Goal: Task Accomplishment & Management: Use online tool/utility

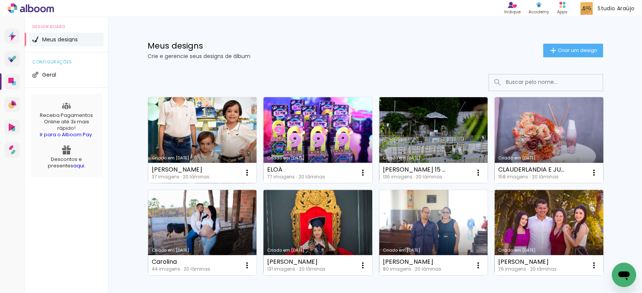
click at [212, 142] on link "Criado em [DATE]" at bounding box center [202, 140] width 109 height 86
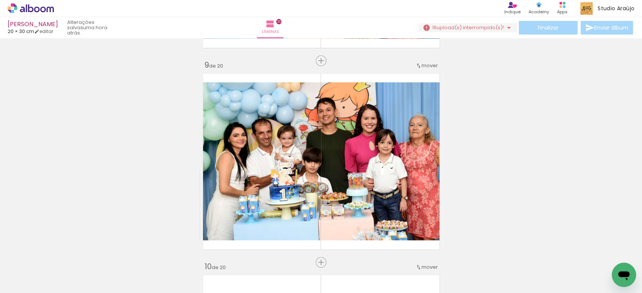
scroll to position [1729, 0]
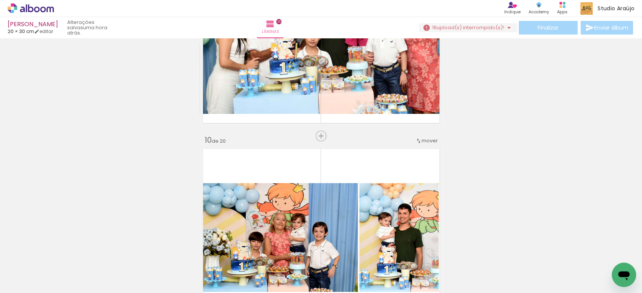
click at [473, 25] on span "upload(s) interrompido(s)!" at bounding box center [471, 27] width 68 height 7
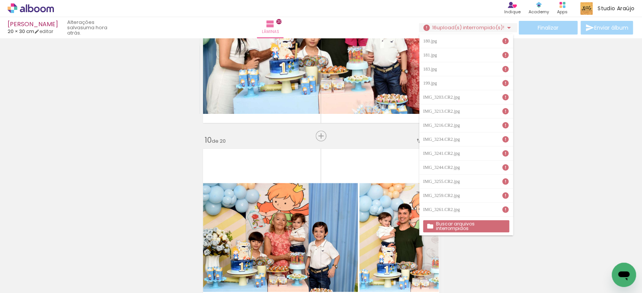
click at [0, 0] on slot "Buscar arquivos interrompidos" at bounding box center [0, 0] width 0 height 0
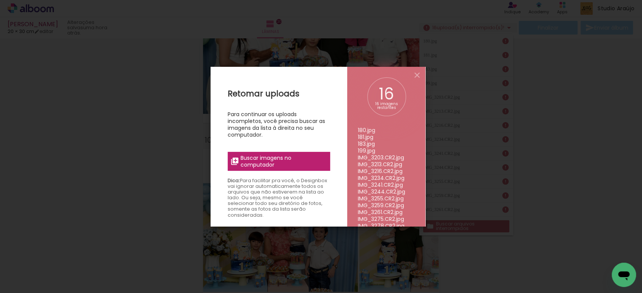
click at [286, 165] on span "Buscar imagens no computador" at bounding box center [283, 161] width 85 height 14
click at [0, 0] on input "file" at bounding box center [0, 0] width 0 height 0
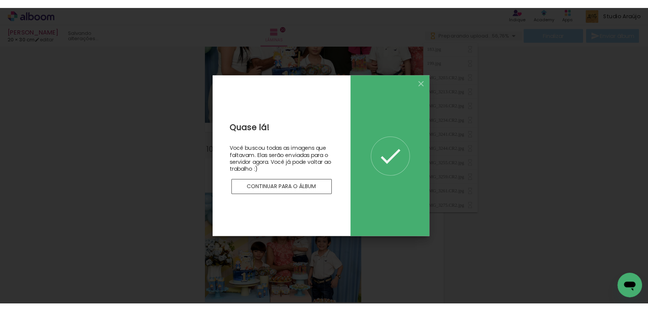
scroll to position [0, 0]
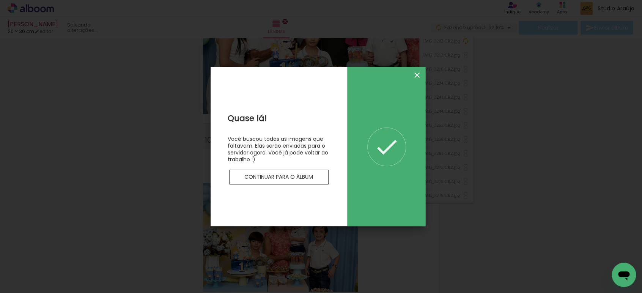
click at [420, 77] on iron-icon at bounding box center [417, 75] width 9 height 9
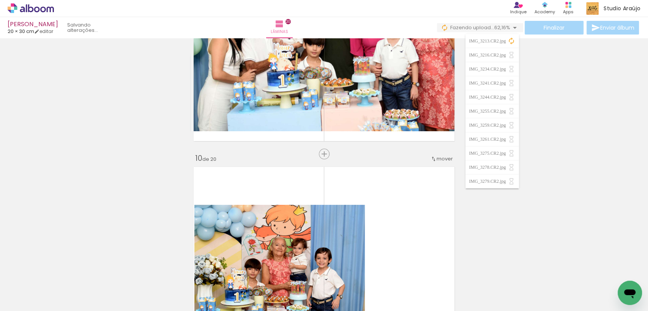
scroll to position [1875, 0]
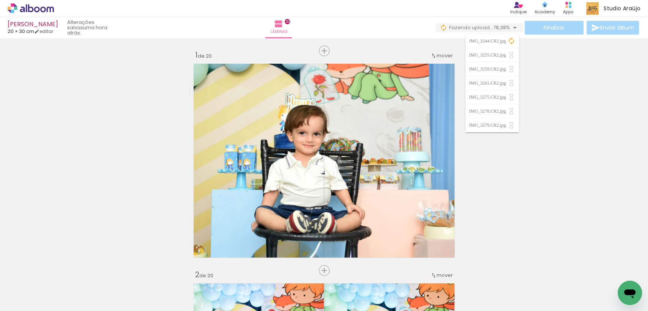
scroll to position [1875, 0]
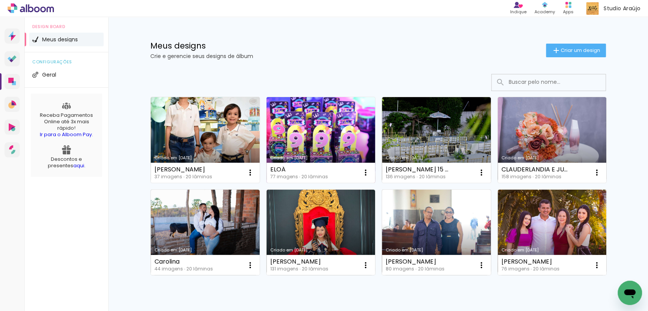
click at [342, 131] on link "Criado em [DATE]" at bounding box center [320, 140] width 109 height 86
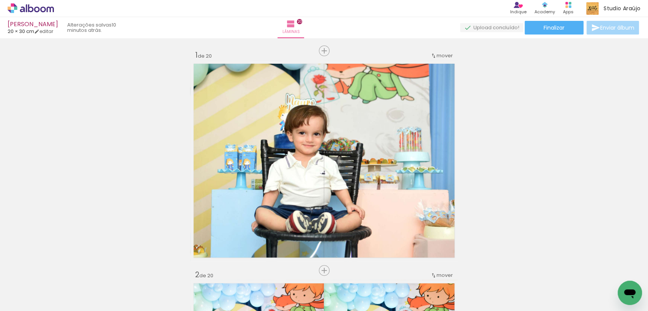
scroll to position [1875, 0]
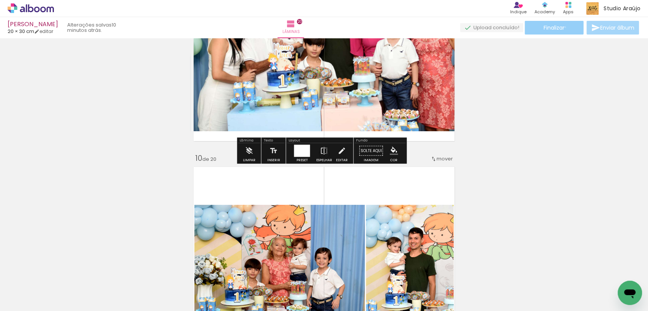
click at [562, 27] on paper-button "Finalizar" at bounding box center [554, 28] width 59 height 14
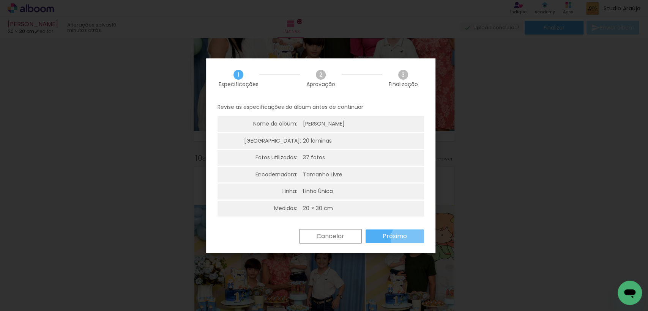
click at [411, 239] on paper-button "Próximo" at bounding box center [394, 237] width 58 height 14
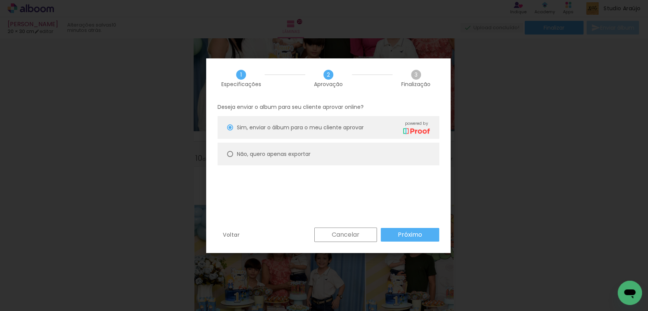
click at [0, 0] on slot "Próximo" at bounding box center [0, 0] width 0 height 0
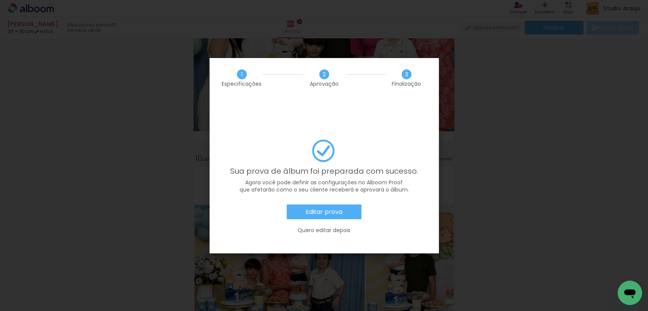
click at [310, 205] on paper-button "Editar prova" at bounding box center [324, 212] width 75 height 15
